Goal: Task Accomplishment & Management: Use online tool/utility

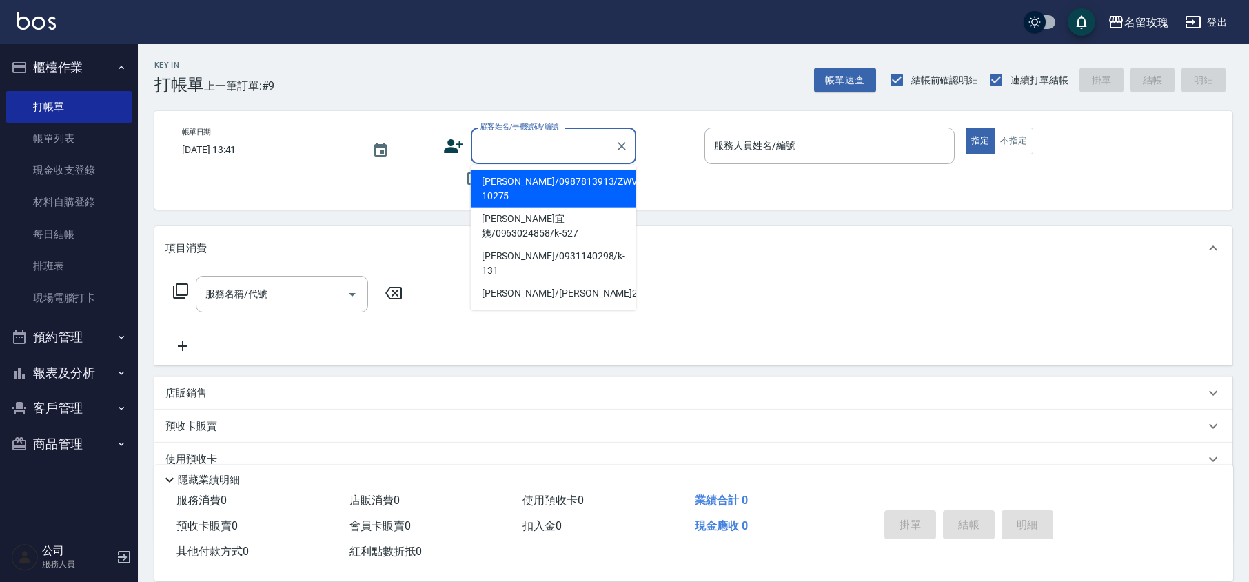
click at [525, 139] on input "顧客姓名/手機號碼/編號" at bounding box center [543, 146] width 132 height 24
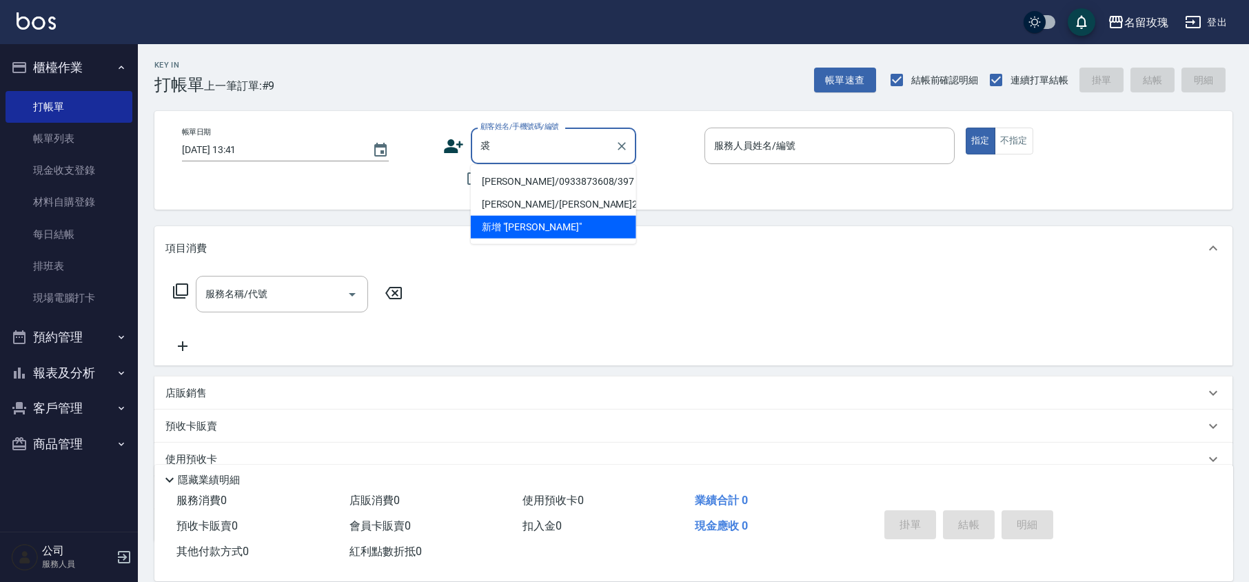
click at [538, 180] on li "[PERSON_NAME]/0933873608/397" at bounding box center [553, 181] width 165 height 23
type input "[PERSON_NAME]/0933873608/397"
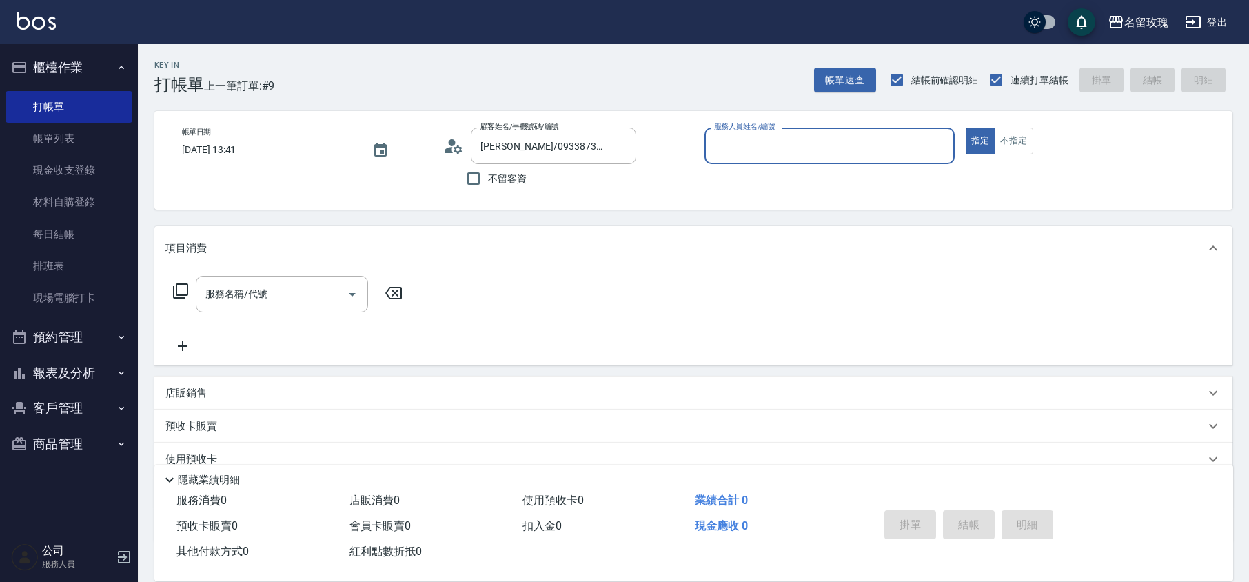
type input "VIVI-2"
click at [458, 139] on icon at bounding box center [453, 146] width 21 height 21
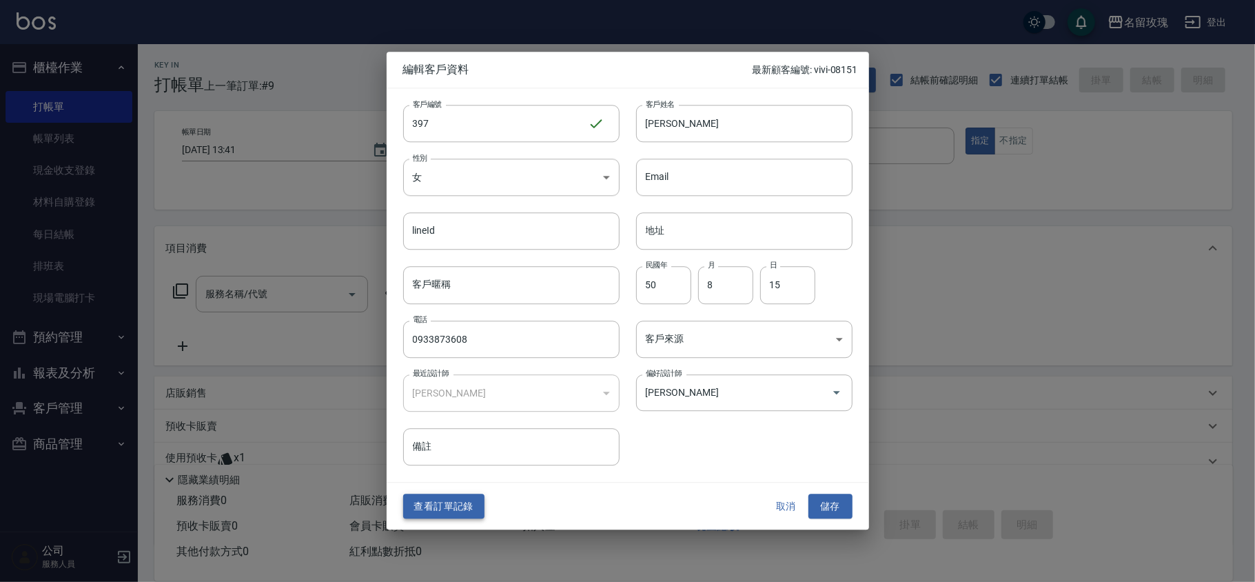
click at [458, 505] on button "查看訂單記錄" at bounding box center [443, 507] width 81 height 26
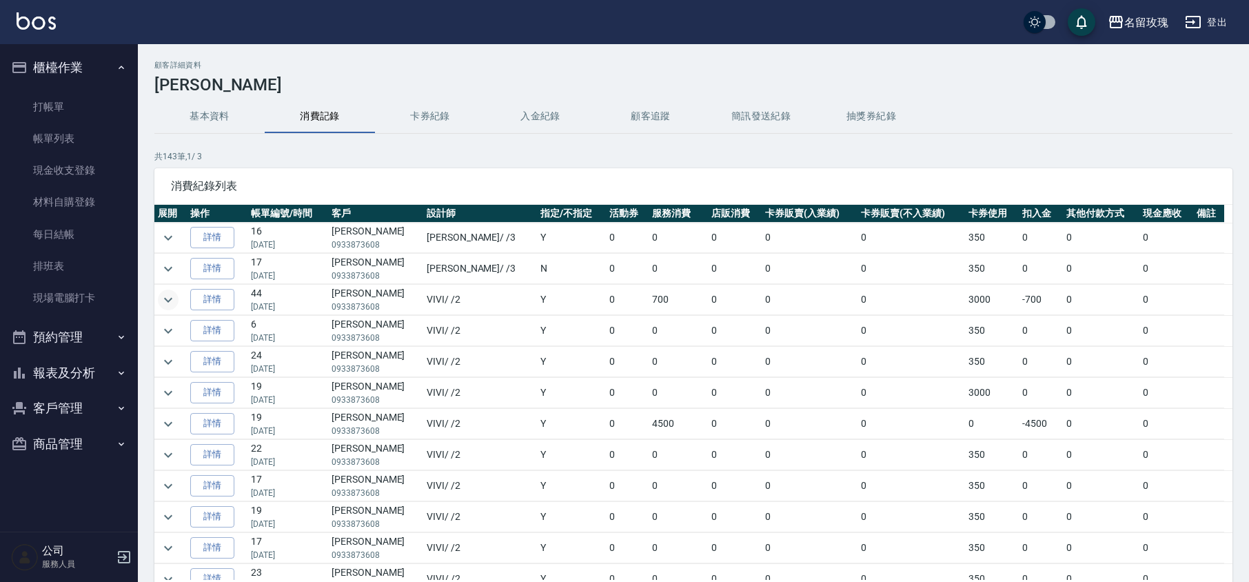
click at [169, 296] on icon "expand row" at bounding box center [168, 300] width 17 height 17
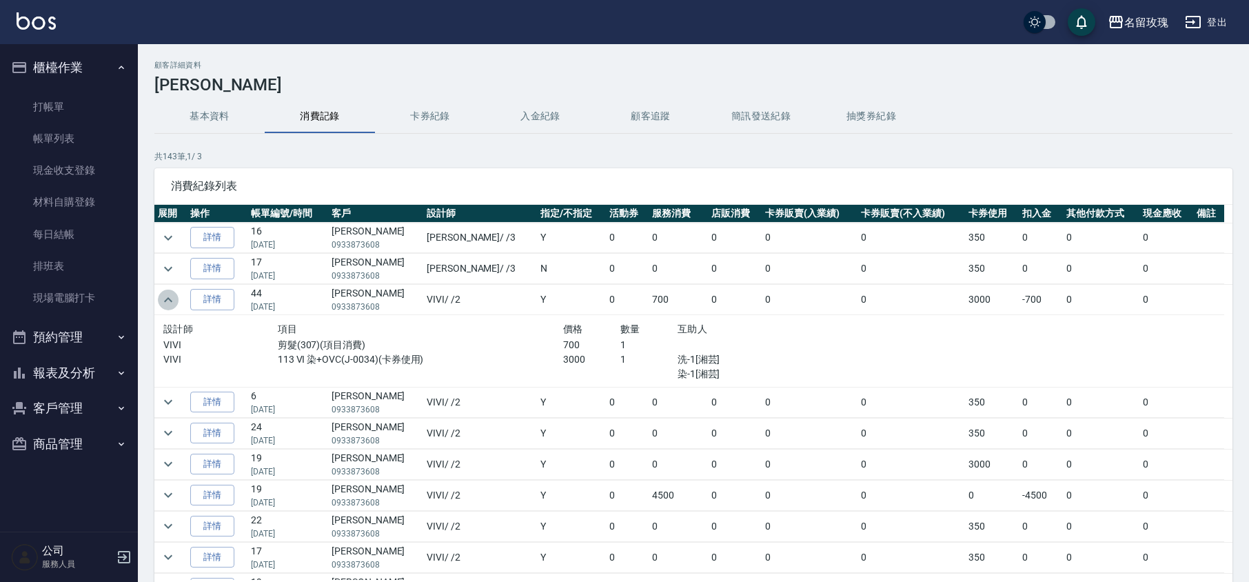
click at [170, 296] on icon "expand row" at bounding box center [168, 300] width 17 height 17
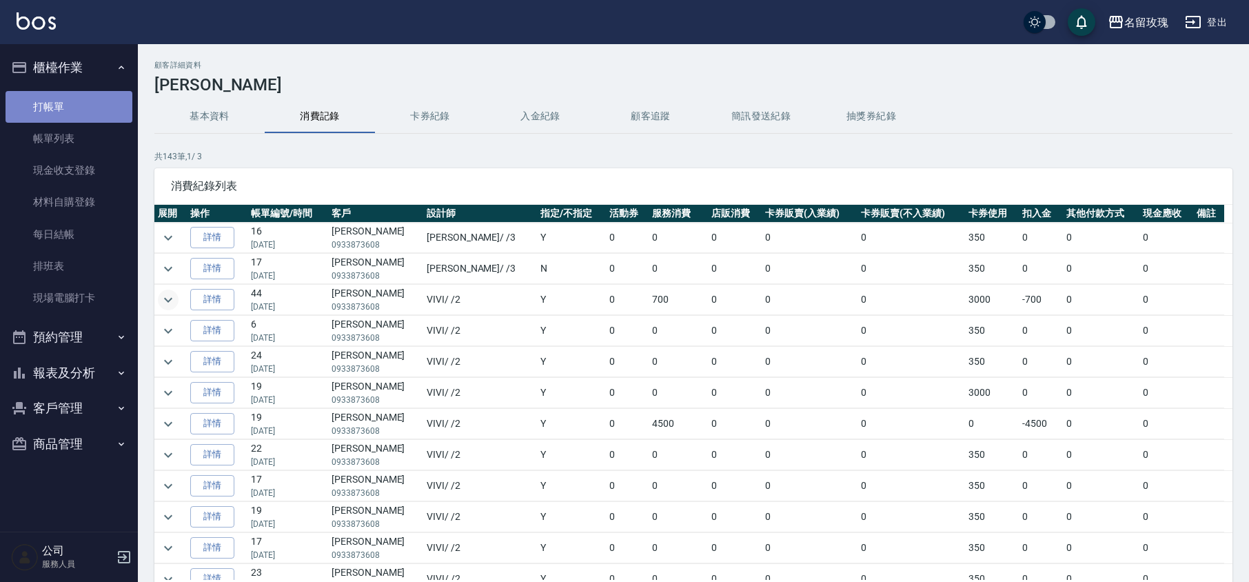
click at [40, 100] on link "打帳單" at bounding box center [69, 107] width 127 height 32
